Goal: Task Accomplishment & Management: Complete application form

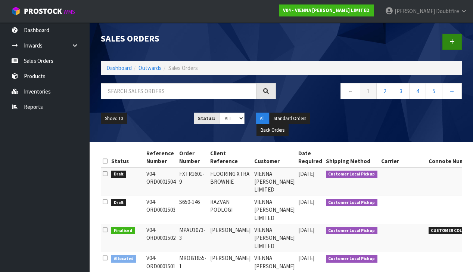
click at [457, 41] on link at bounding box center [452, 42] width 19 height 16
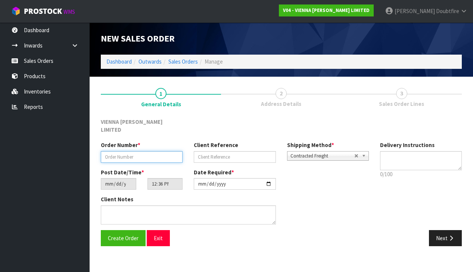
paste input "FXTR1601-12"
type input "FXTR1601-12"
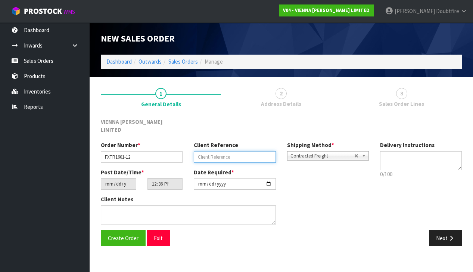
click at [213, 151] on input "text" at bounding box center [235, 157] width 82 height 12
type input "CAMMELL EXTRA"
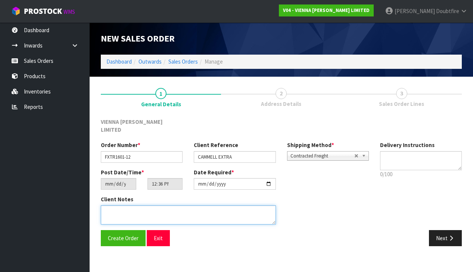
click at [151, 205] on textarea at bounding box center [188, 214] width 175 height 19
type textarea "CAMMELL EXTRA"
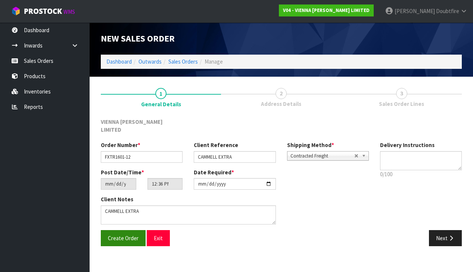
click at [128, 234] on span "Create Order" at bounding box center [123, 237] width 31 height 7
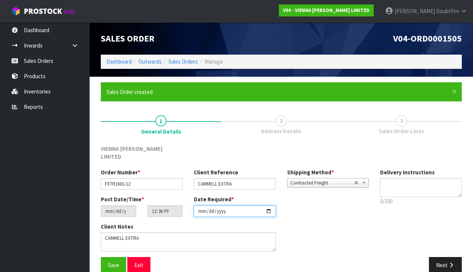
click at [202, 208] on input "[DATE]" at bounding box center [235, 211] width 82 height 12
type input "[DATE]"
click at [375, 223] on div "Order Number * FXTR1601-12 Client Reference CAMMELL EXTRA Shipping Method * Pic…" at bounding box center [281, 212] width 372 height 89
click at [110, 261] on span "Save" at bounding box center [113, 264] width 11 height 7
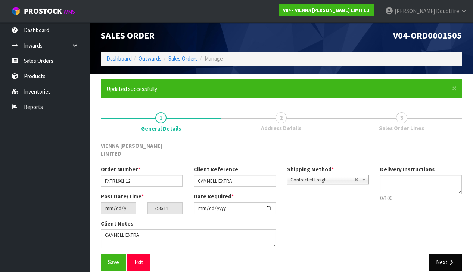
scroll to position [3, 0]
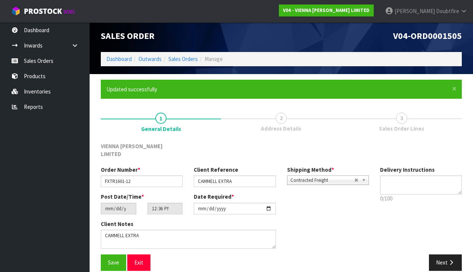
click at [301, 176] on span "Contracted Freight" at bounding box center [323, 180] width 64 height 9
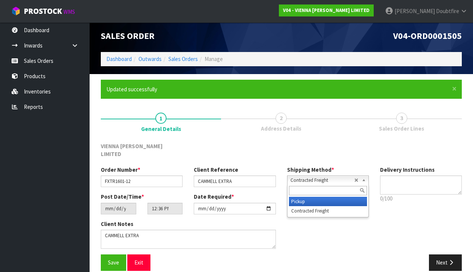
click at [303, 196] on li "Pickup" at bounding box center [328, 200] width 78 height 9
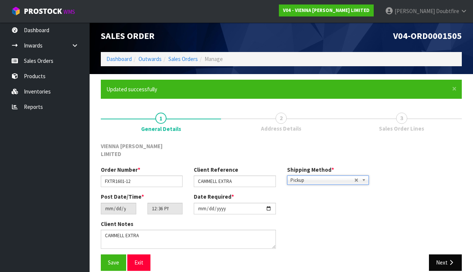
click at [444, 254] on button "Next" at bounding box center [445, 262] width 33 height 16
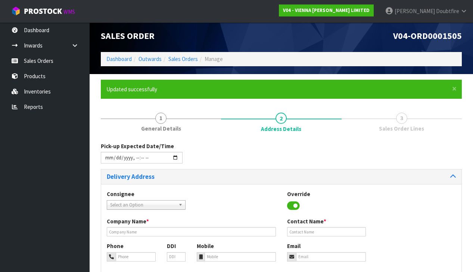
scroll to position [0, 0]
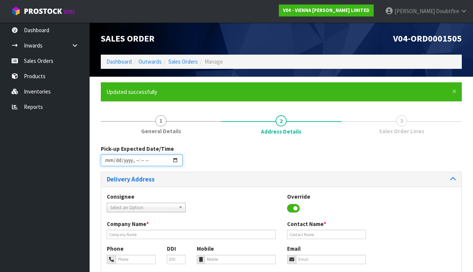
click at [106, 165] on input "datetime-local" at bounding box center [142, 160] width 82 height 12
type input "[DATE]T12:36"
click at [229, 195] on div "Consignee 000001.BAY MECHANICS - BAY MECHANICS 000001A - BRAKE & TRANSMISSION N…" at bounding box center [281, 205] width 360 height 27
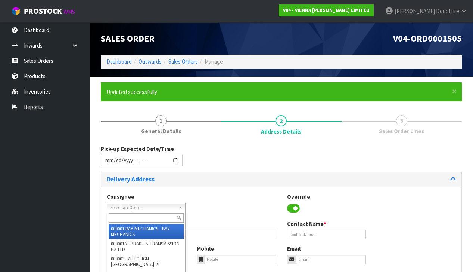
click at [146, 207] on span "Select an Option" at bounding box center [142, 207] width 65 height 9
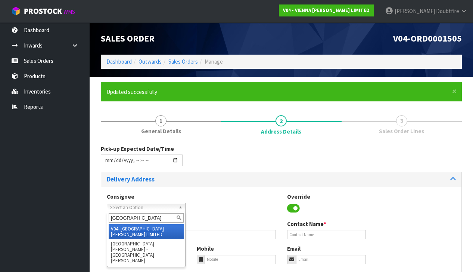
type input "[GEOGRAPHIC_DATA]"
click at [133, 225] on em "[GEOGRAPHIC_DATA]" at bounding box center [142, 228] width 43 height 6
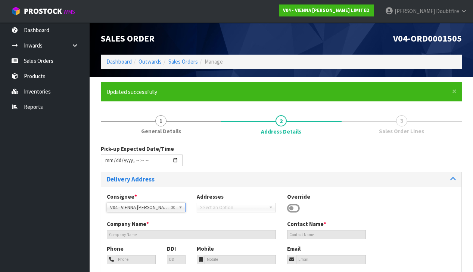
type input "VIENNA [PERSON_NAME] LIMITED"
type input "[PERSON_NAME]"
type input "[PHONE_NUMBER]"
type input "[PERSON_NAME][EMAIL_ADDRESS][DOMAIN_NAME]"
type input "2 ROXBURGH ST"
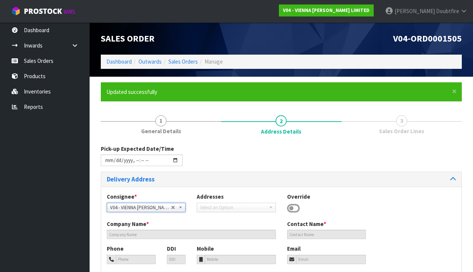
type input "1023"
type input "[GEOGRAPHIC_DATA]"
type input "NEWMARKET"
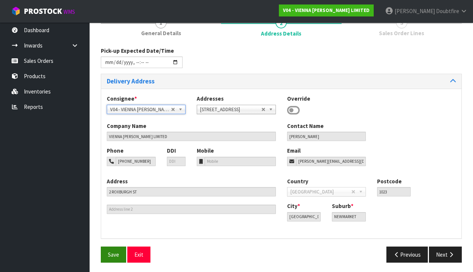
scroll to position [97, 0]
click at [116, 255] on span "Save" at bounding box center [113, 254] width 11 height 7
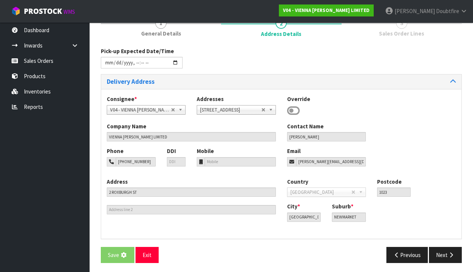
scroll to position [0, 0]
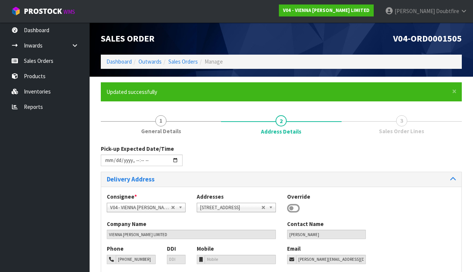
type input "[DATE]T12:36"
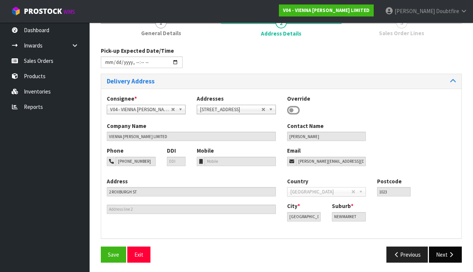
scroll to position [97, 0]
click at [454, 253] on icon "button" at bounding box center [451, 255] width 7 height 6
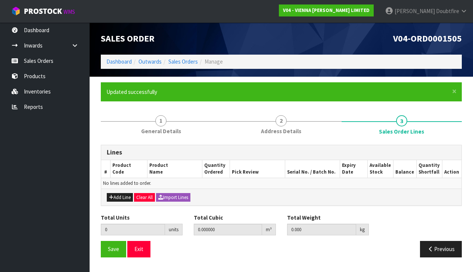
scroll to position [0, 0]
click at [117, 196] on button "Add Line" at bounding box center [120, 197] width 26 height 9
type input "0"
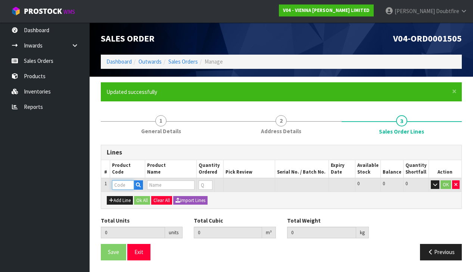
click at [118, 184] on input "text" at bounding box center [123, 184] width 22 height 9
type input "O"
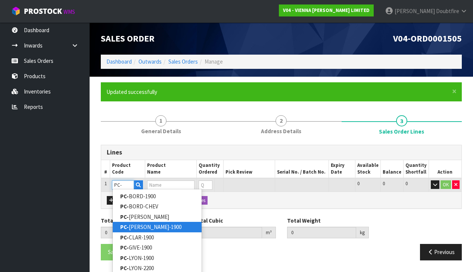
type input "PC-"
click at [134, 227] on link "PC- [PERSON_NAME]-1900" at bounding box center [157, 227] width 89 height 10
type input "PC-[PERSON_NAME]-1900"
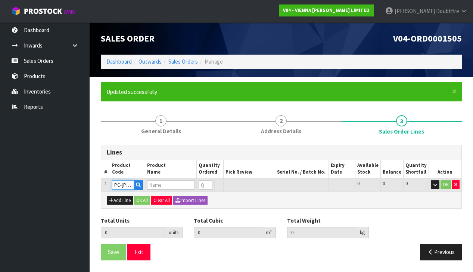
type input "0.000000"
type input "0.000"
type input "PETIT CHATEAU CANNES 1900X190X15/4 (2.166M2)"
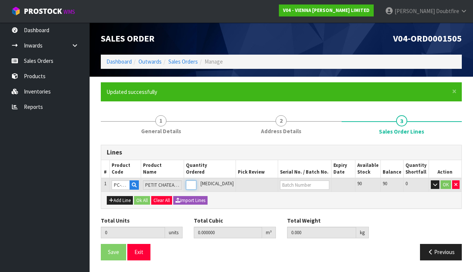
type input "1"
type input "0.0382"
type input "22"
click at [192, 181] on input "1" at bounding box center [188, 184] width 10 height 9
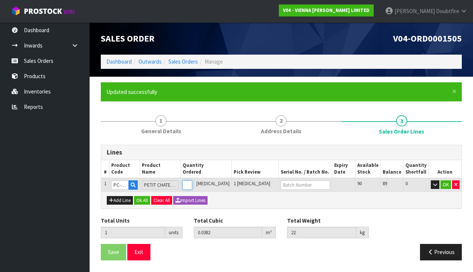
type input "2"
type input "0.0764"
type input "44"
click at [192, 181] on input "2" at bounding box center [188, 184] width 10 height 9
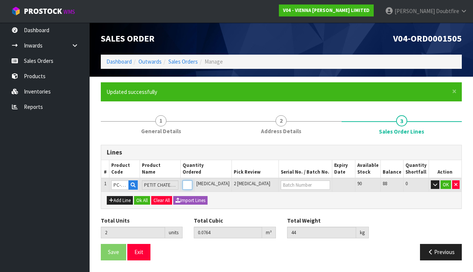
type input "3"
type input "0.1146"
type input "66"
click at [192, 181] on input "3" at bounding box center [188, 184] width 10 height 9
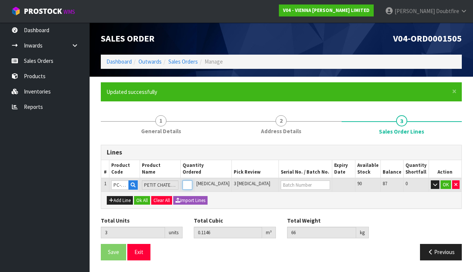
type input "4"
type input "0.1528"
type input "88"
click at [192, 181] on input "4" at bounding box center [188, 184] width 10 height 9
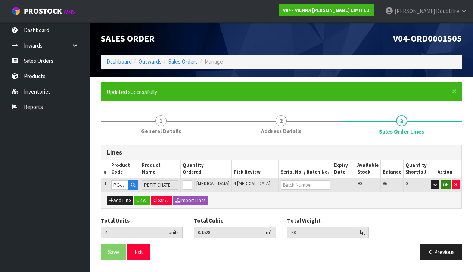
click at [446, 184] on button "OK" at bounding box center [446, 184] width 10 height 9
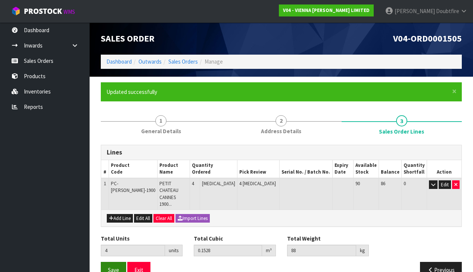
click at [118, 266] on span "Save" at bounding box center [113, 269] width 11 height 7
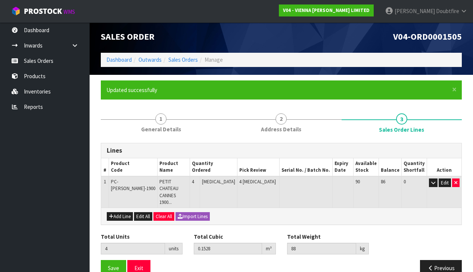
scroll to position [1, 0]
